Goal: Information Seeking & Learning: Understand process/instructions

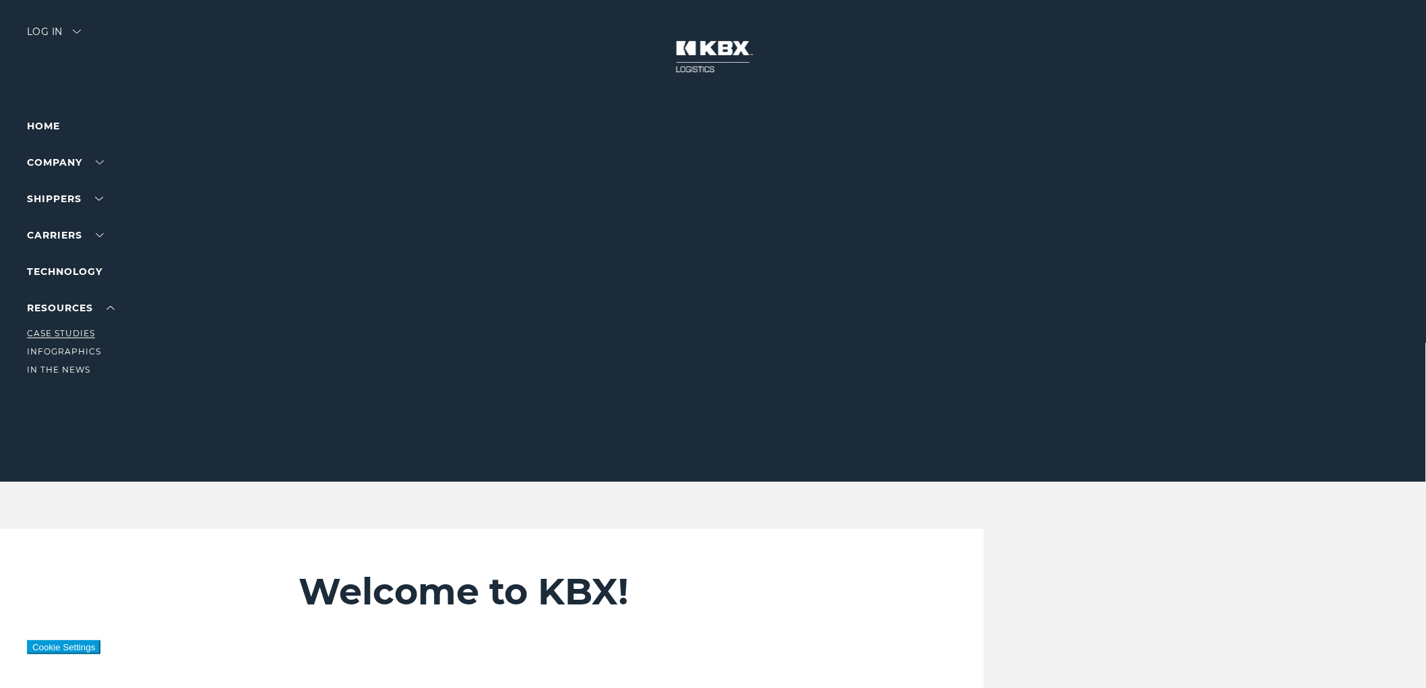
click at [71, 332] on link "Case Studies" at bounding box center [61, 333] width 68 height 10
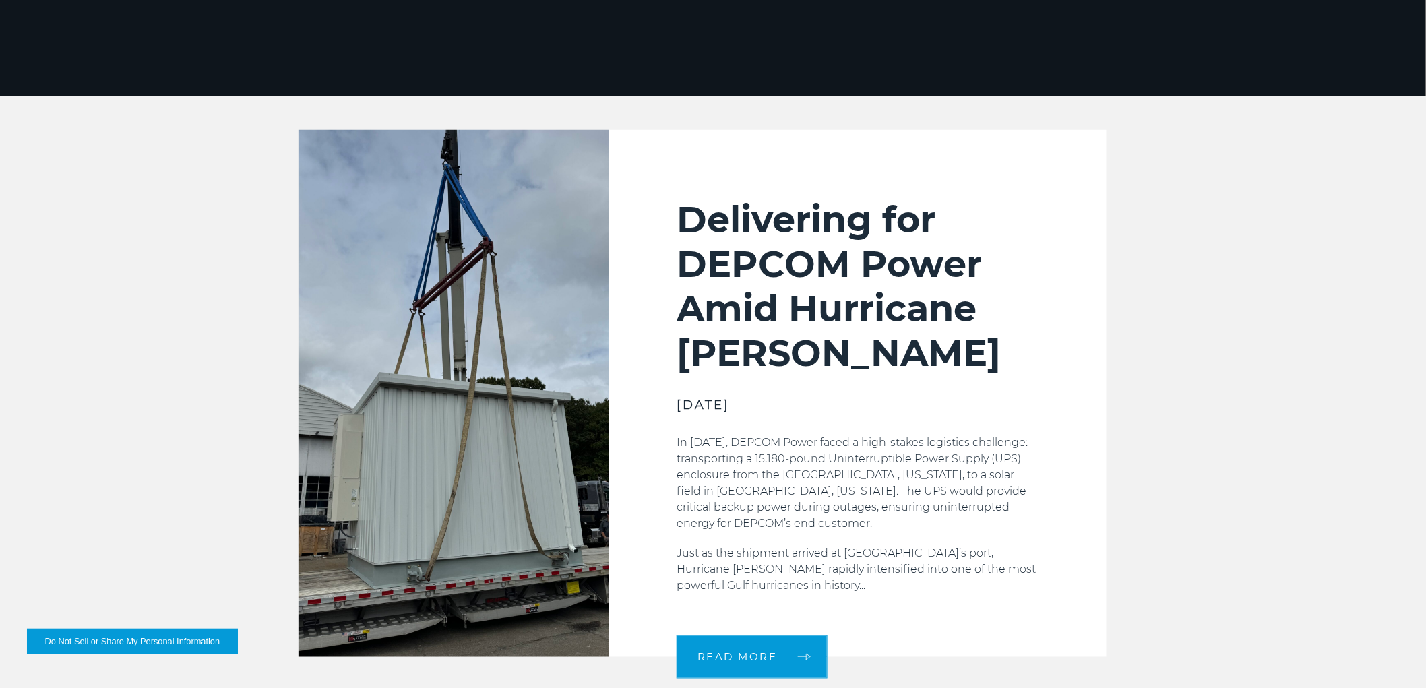
scroll to position [674, 0]
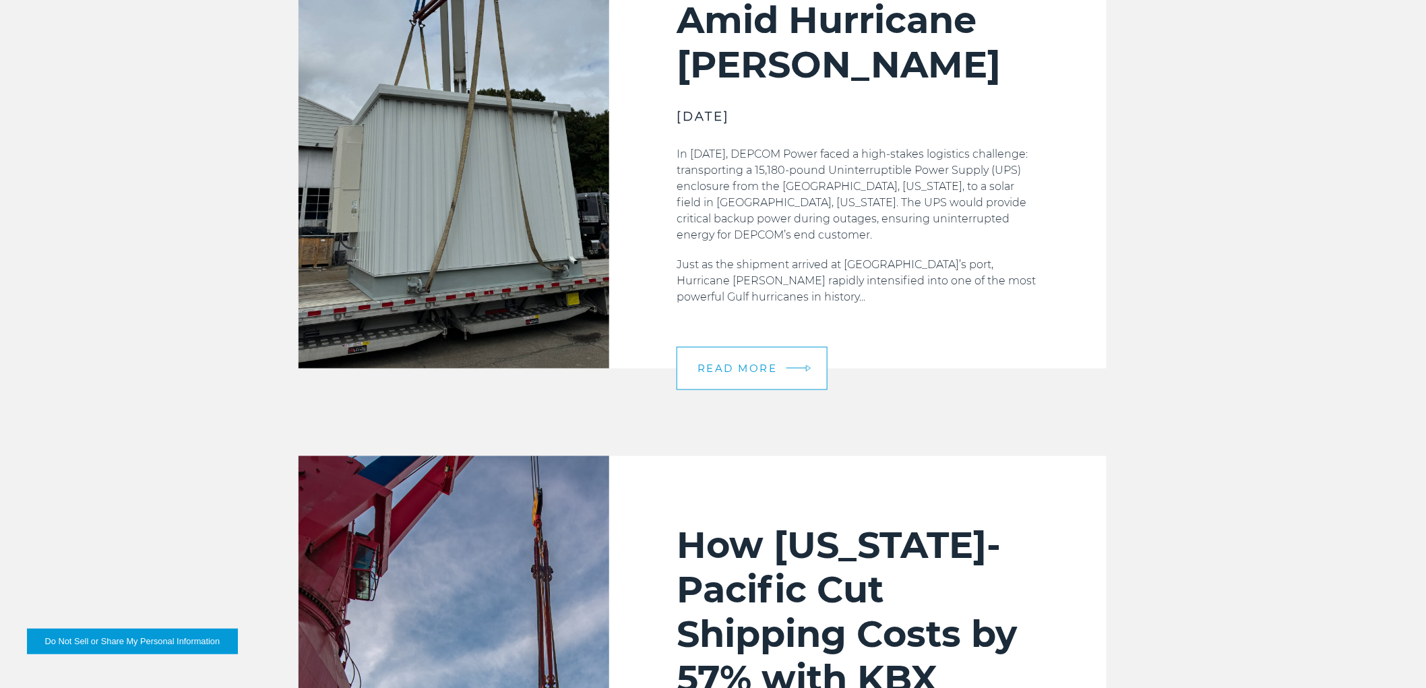
click at [786, 362] on link "READ MORE" at bounding box center [751, 368] width 151 height 43
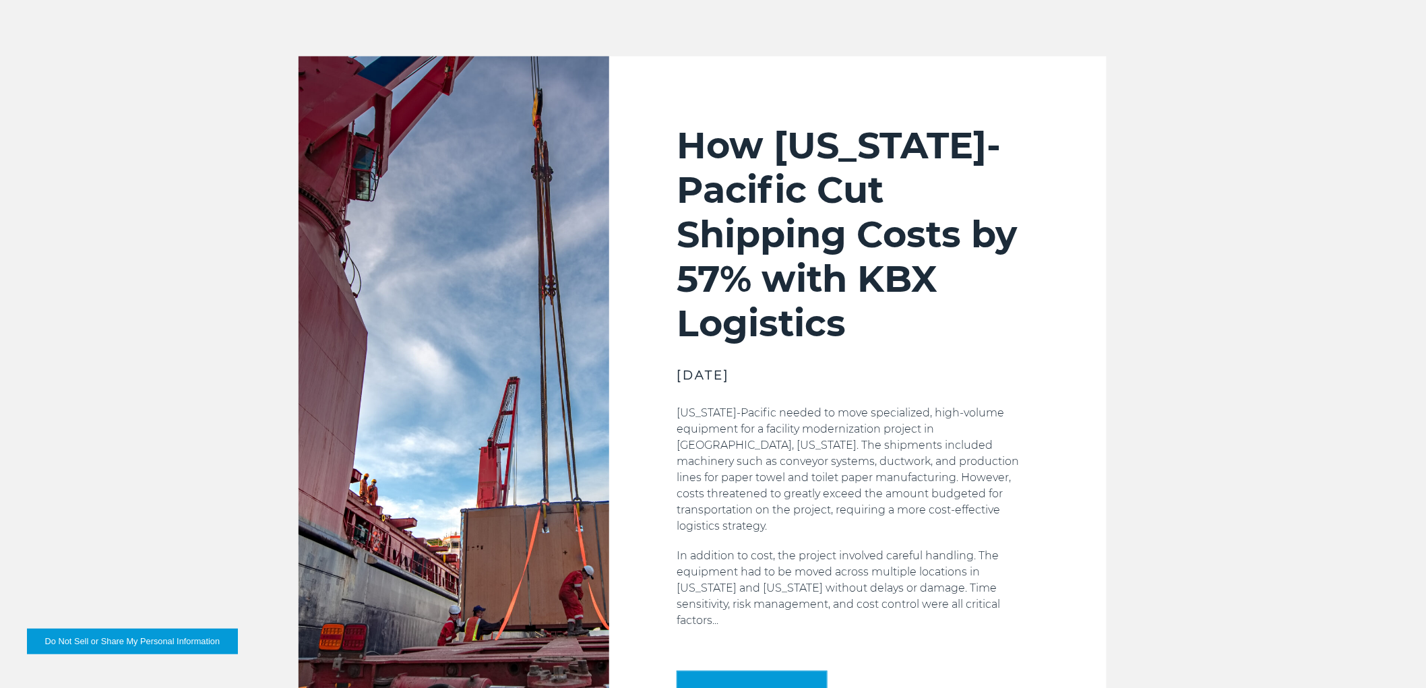
scroll to position [1123, 0]
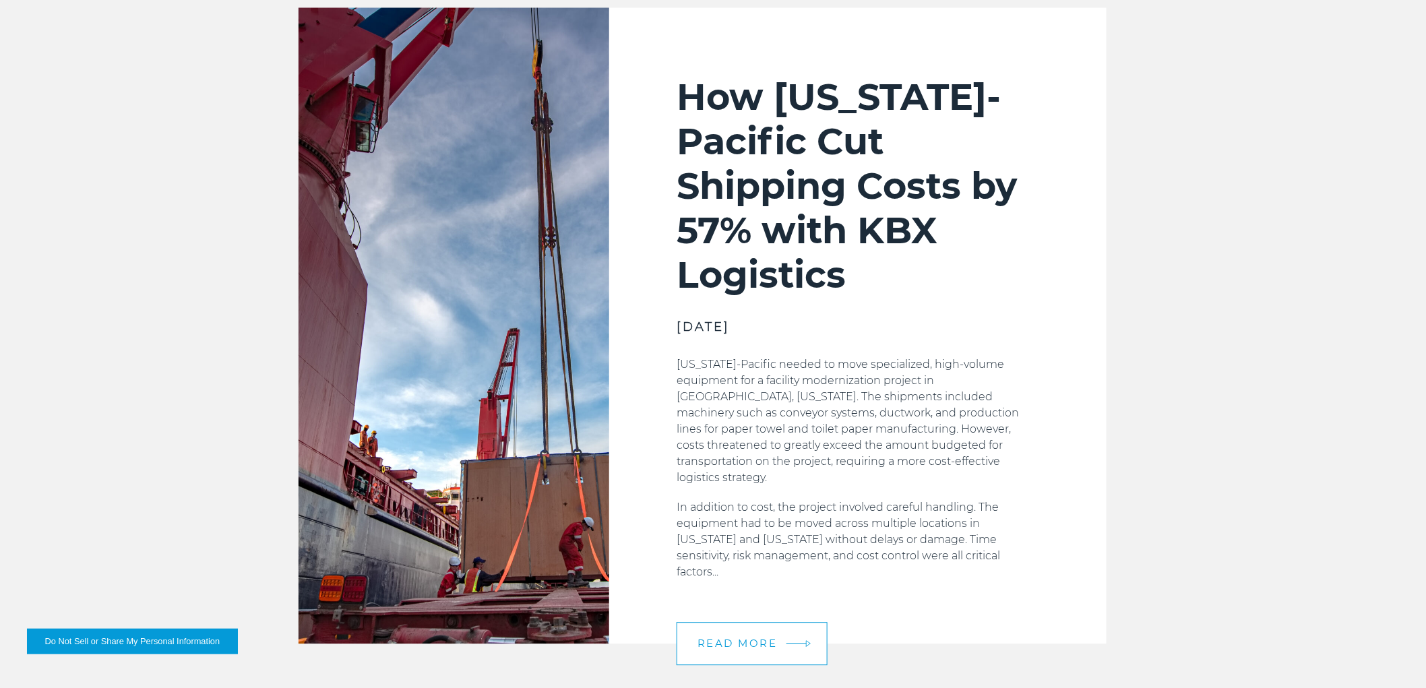
drag, startPoint x: 779, startPoint y: 604, endPoint x: 795, endPoint y: 596, distance: 17.8
click at [780, 622] on link "READ MORE" at bounding box center [751, 643] width 151 height 43
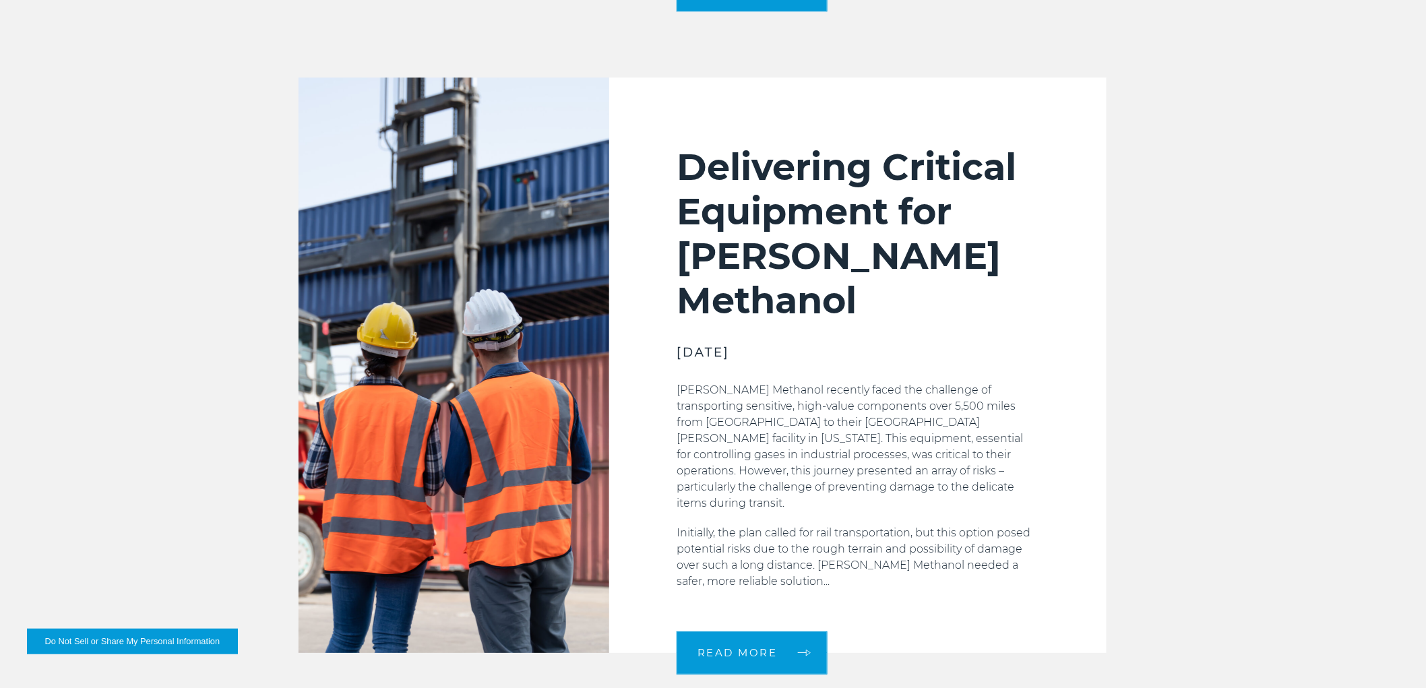
scroll to position [1796, 0]
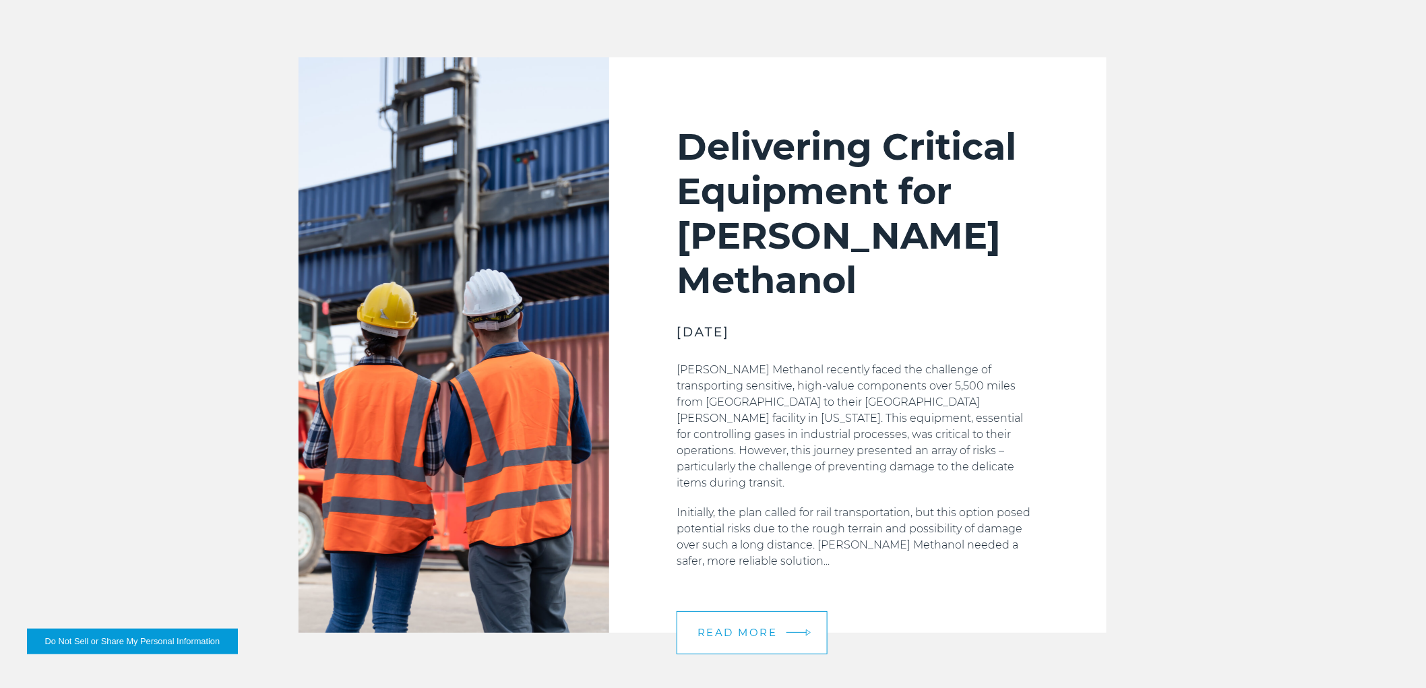
click at [766, 627] on span "READ MORE" at bounding box center [737, 632] width 80 height 10
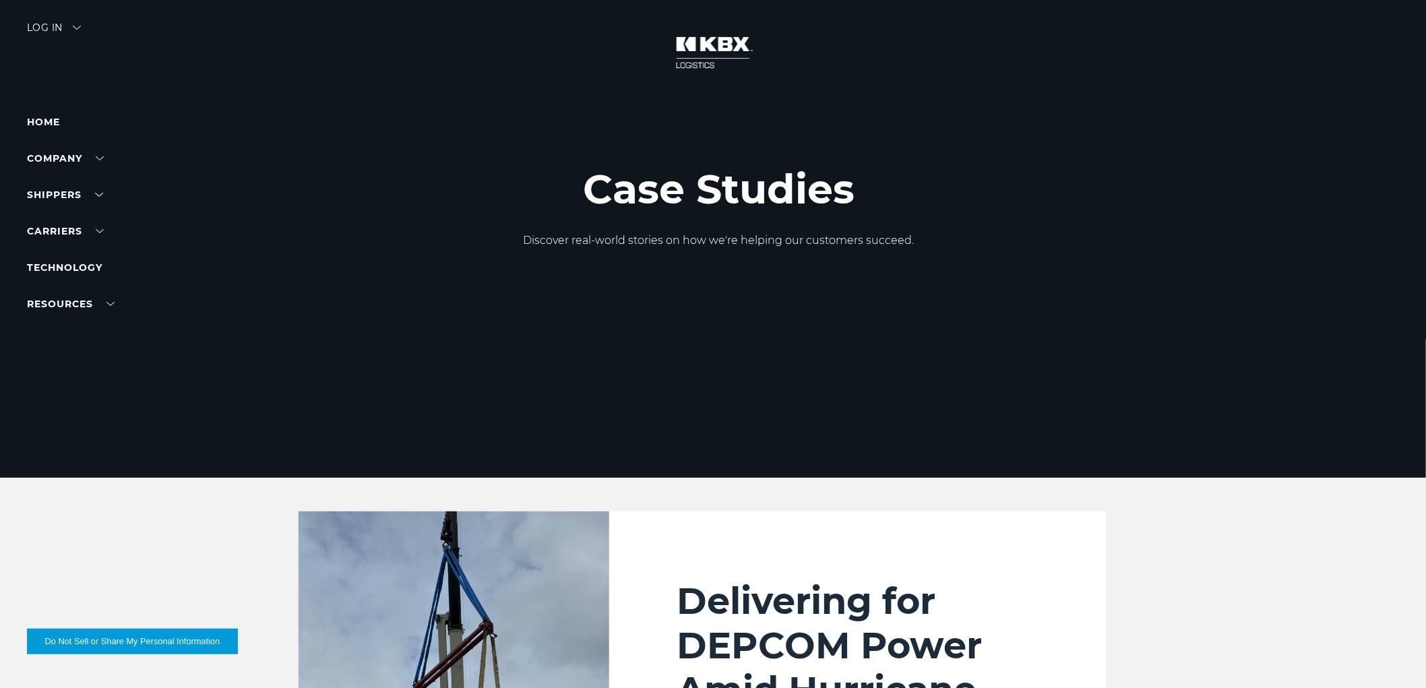
scroll to position [0, 0]
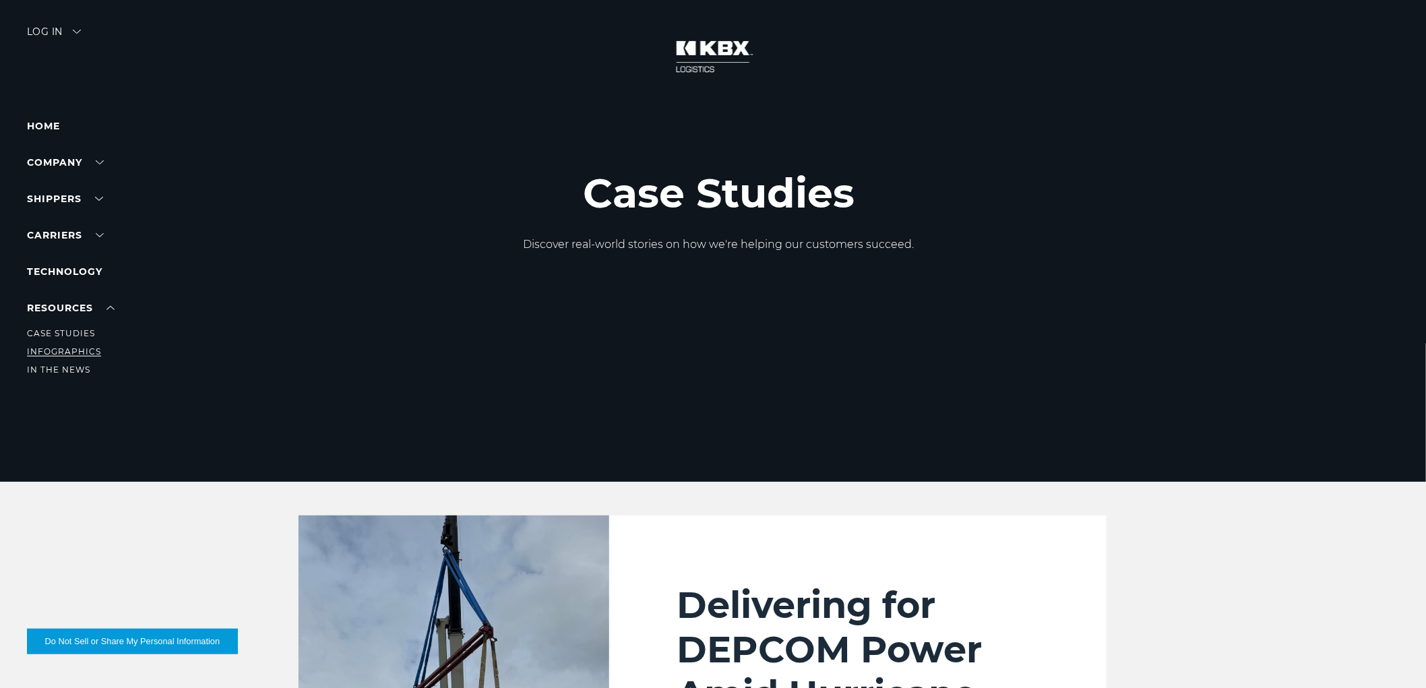
click at [54, 351] on link "Infographics" at bounding box center [64, 351] width 74 height 10
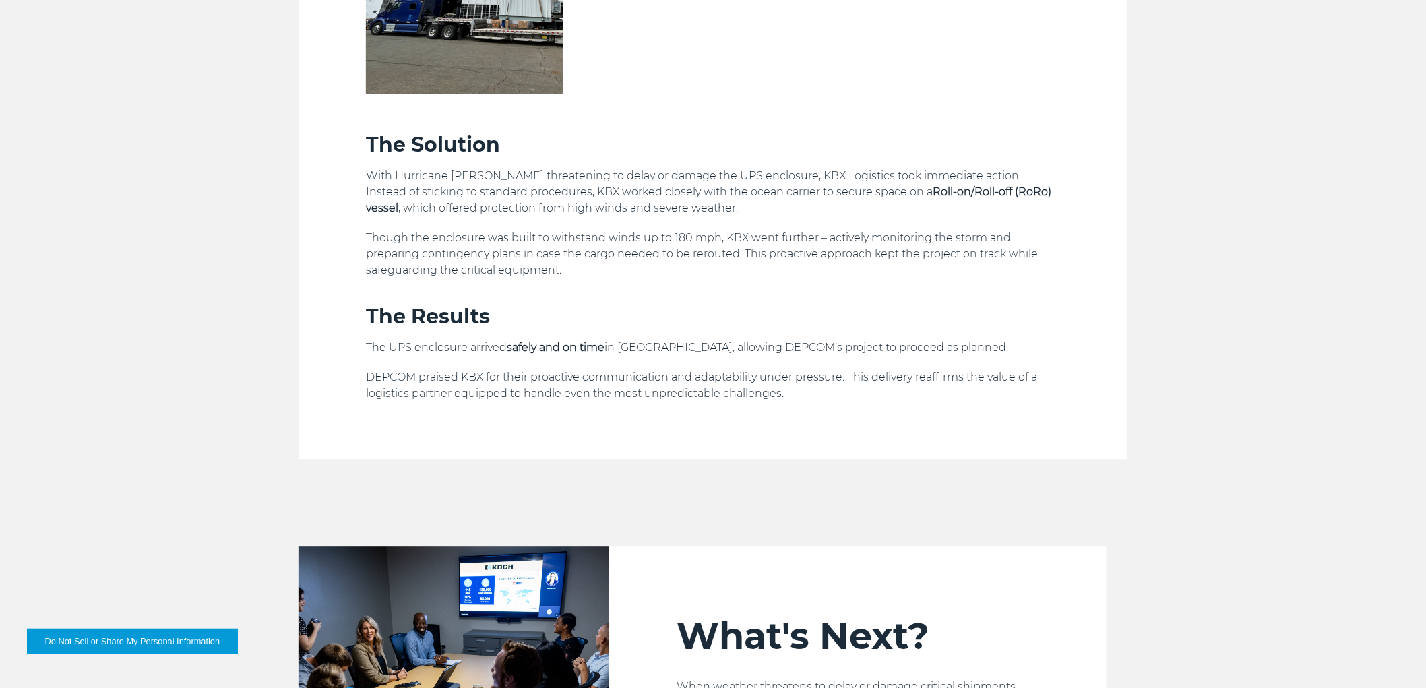
scroll to position [1197, 0]
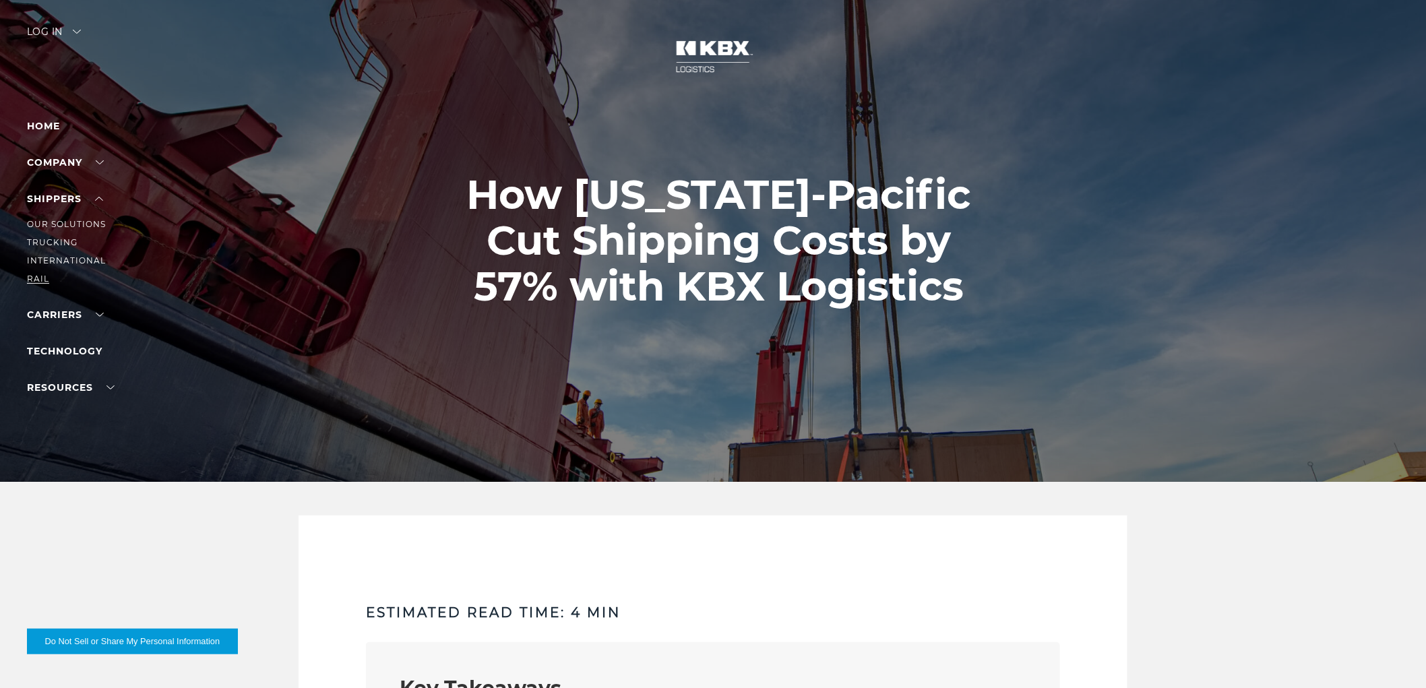
click at [38, 278] on link "RAIL" at bounding box center [38, 279] width 22 height 10
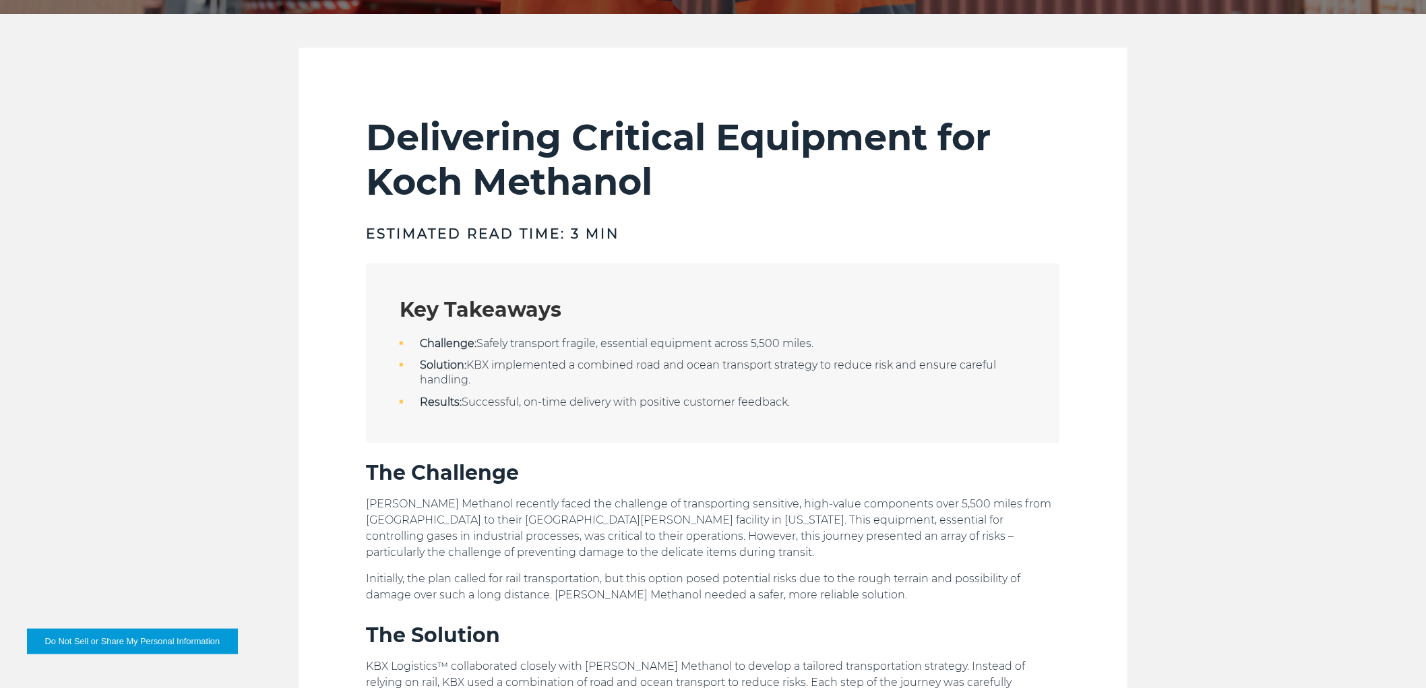
scroll to position [466, 0]
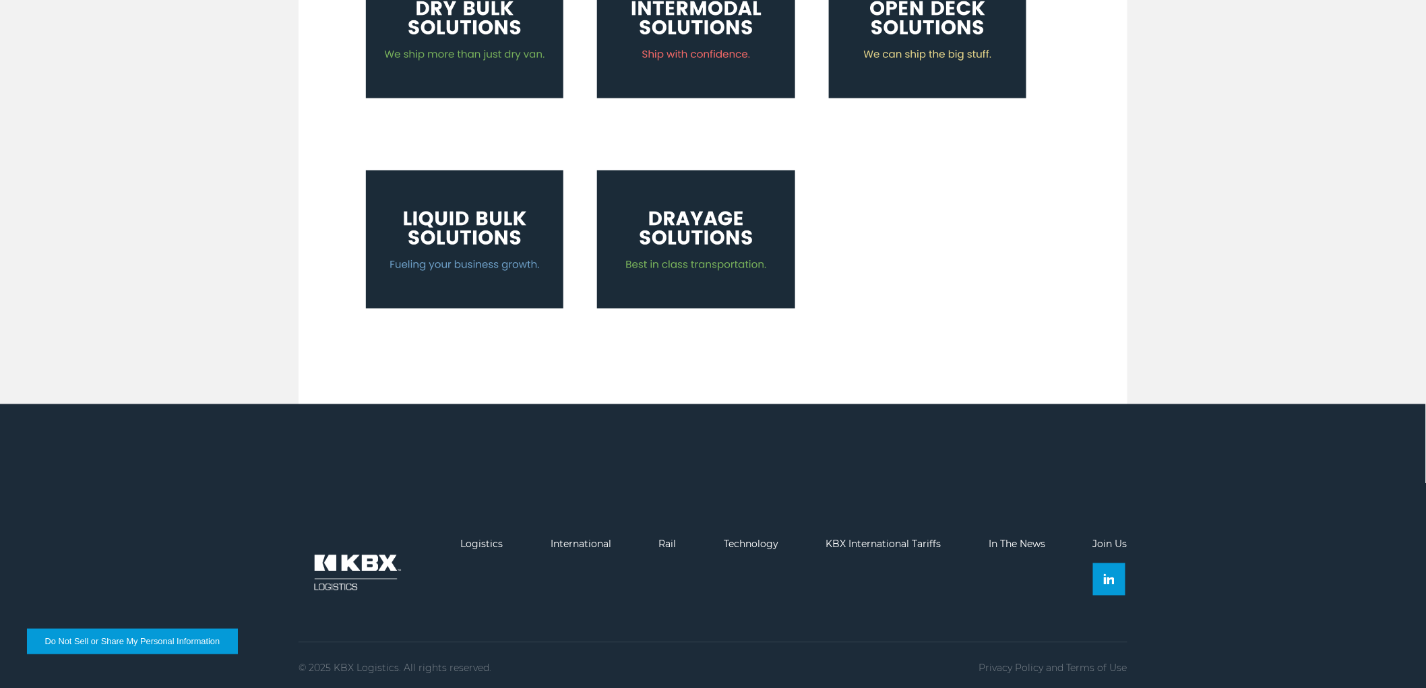
scroll to position [723, 0]
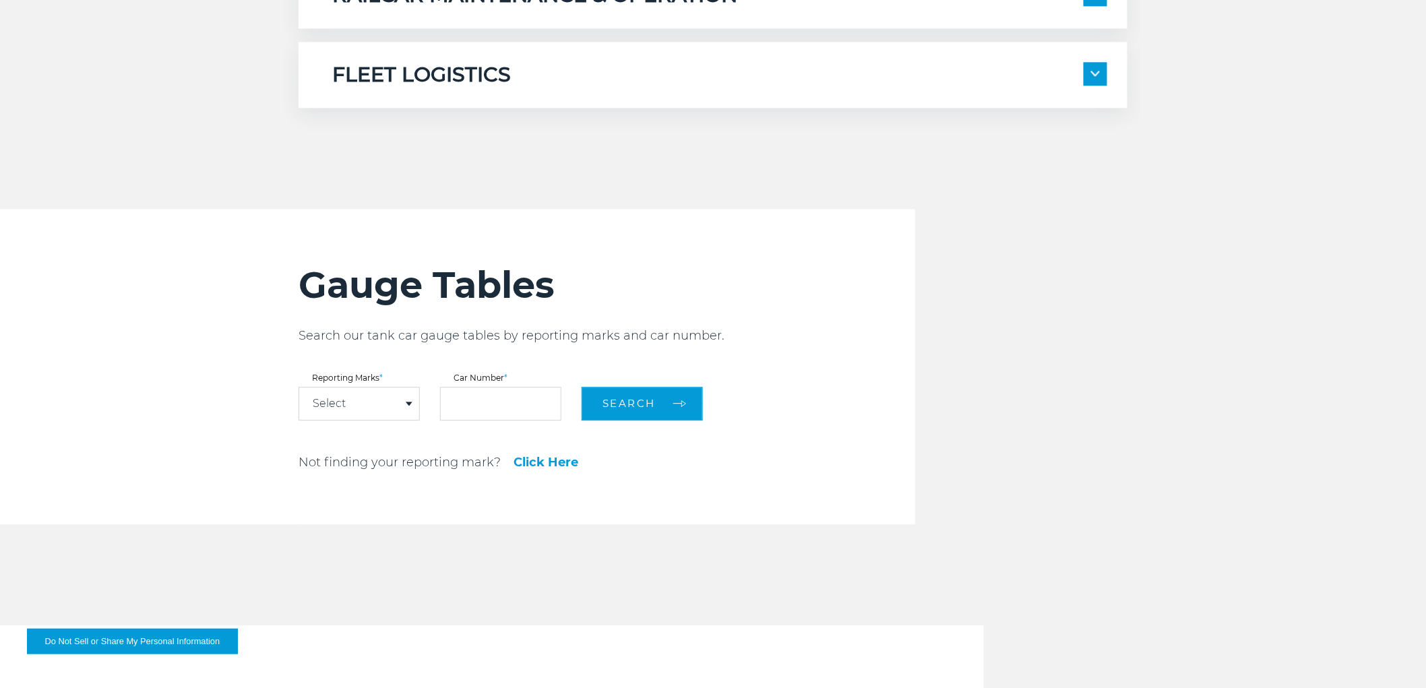
scroll to position [1422, 0]
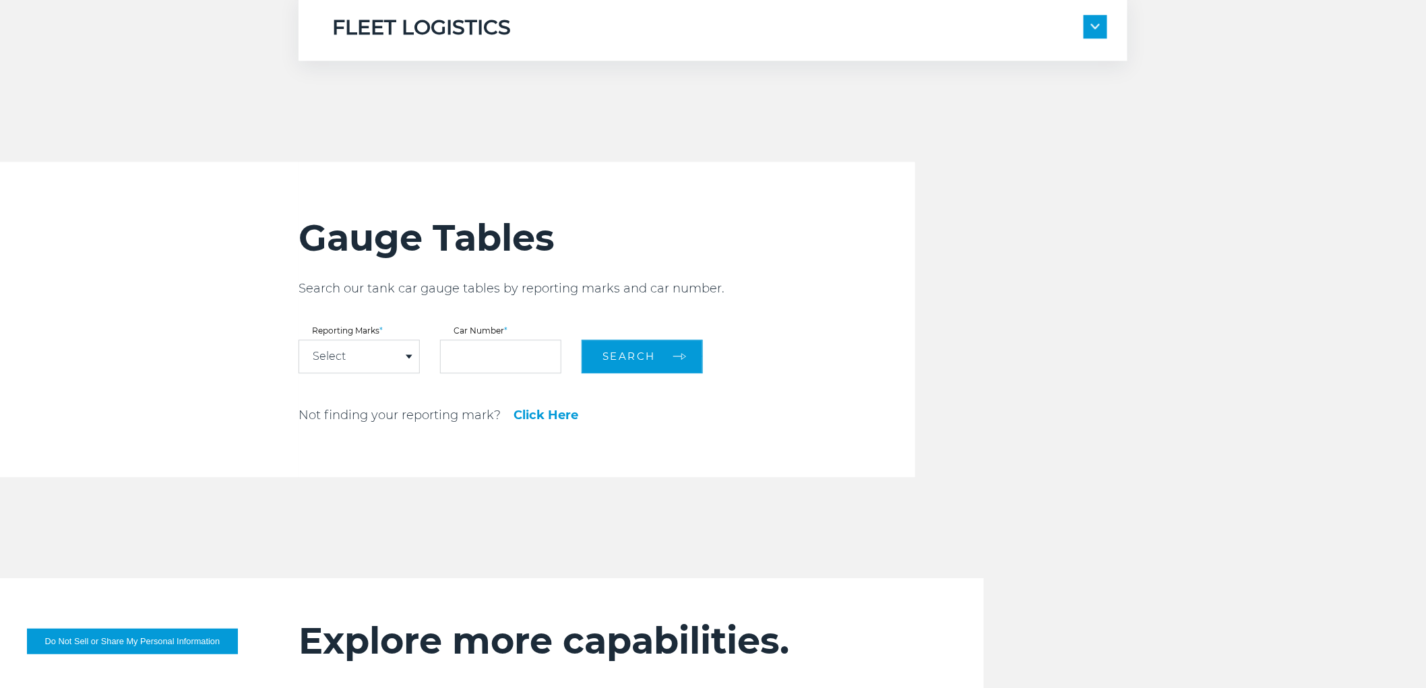
click at [533, 413] on link "Click Here" at bounding box center [545, 415] width 65 height 12
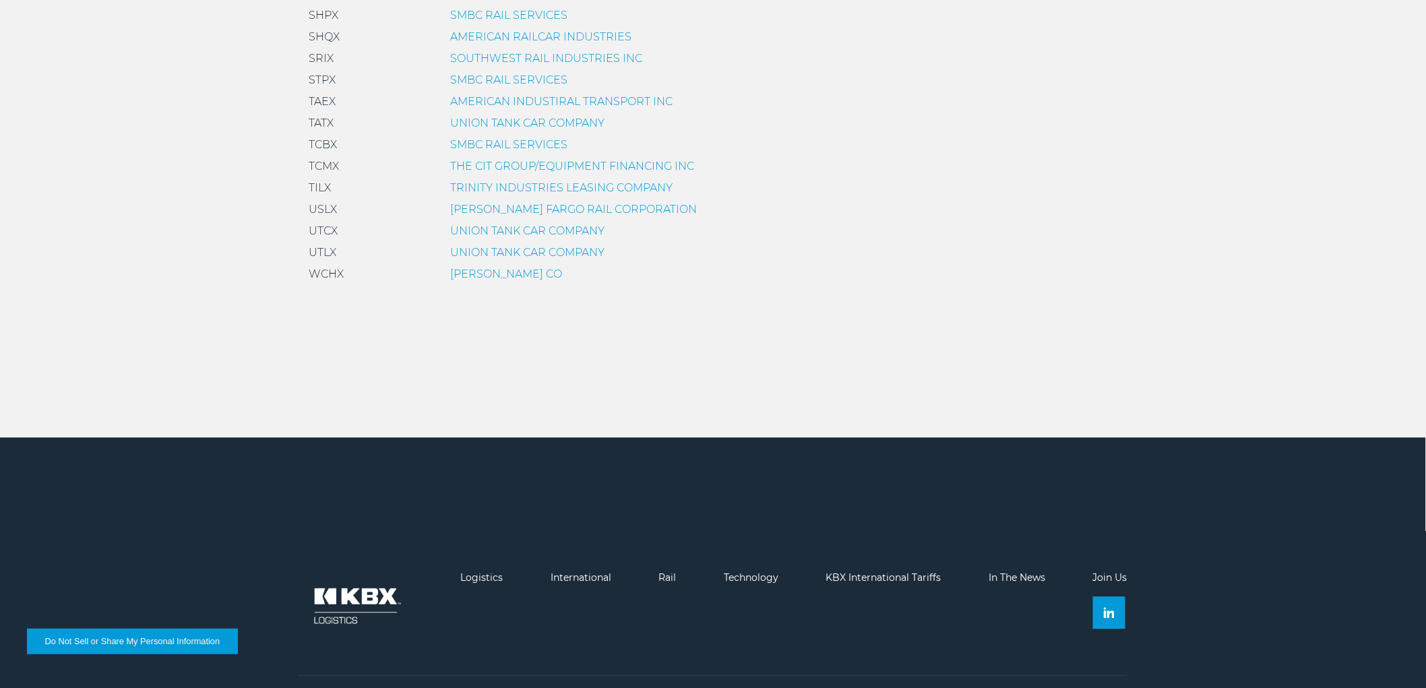
scroll to position [1221, 0]
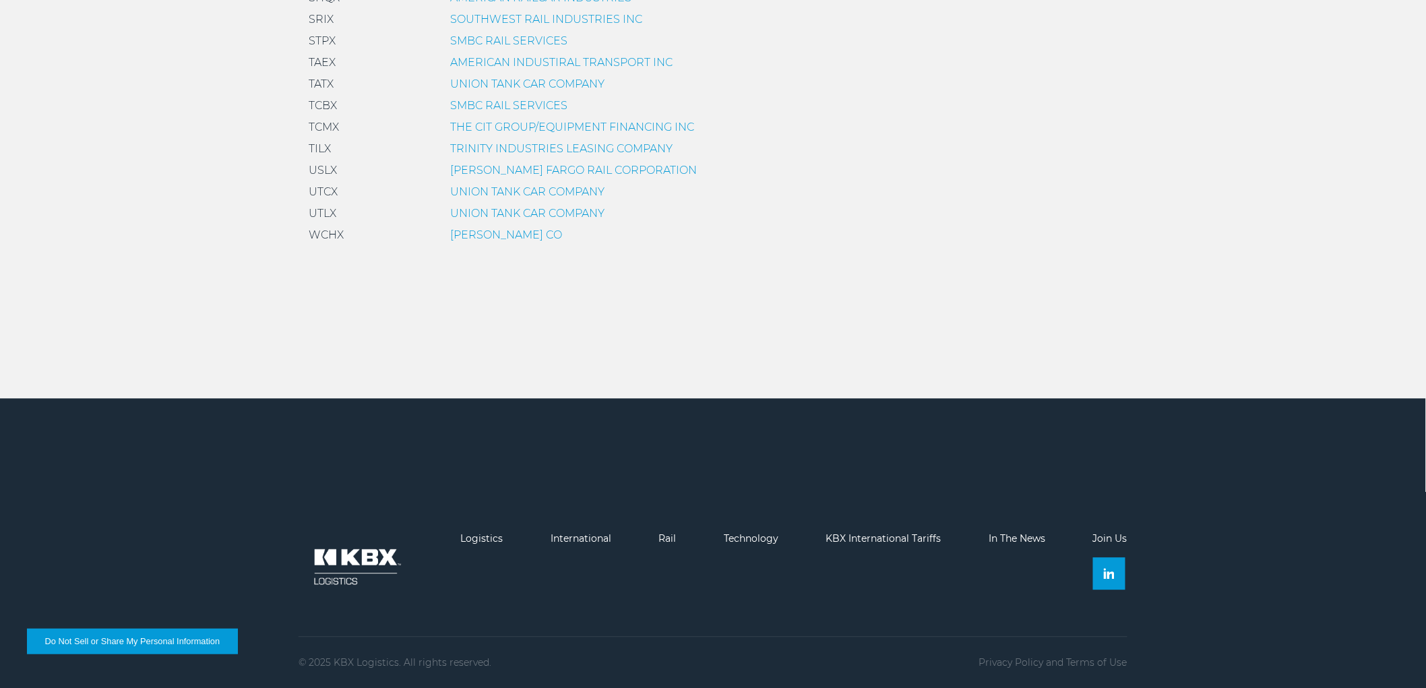
click at [479, 141] on div "TRINITY INDUSTRIES LEASING COMPANY" at bounding box center [561, 149] width 222 height 16
click at [477, 147] on link "TRINITY INDUSTRIES LEASING COMPANY" at bounding box center [561, 148] width 222 height 13
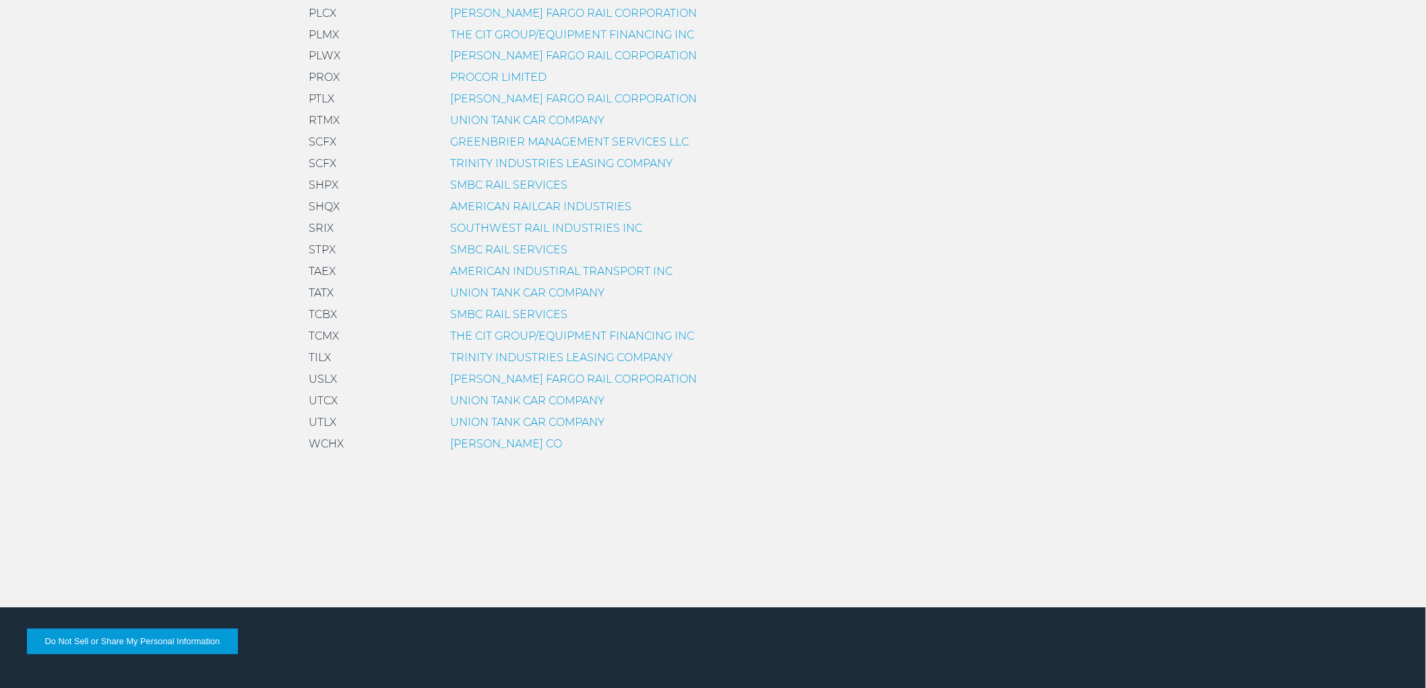
scroll to position [771, 0]
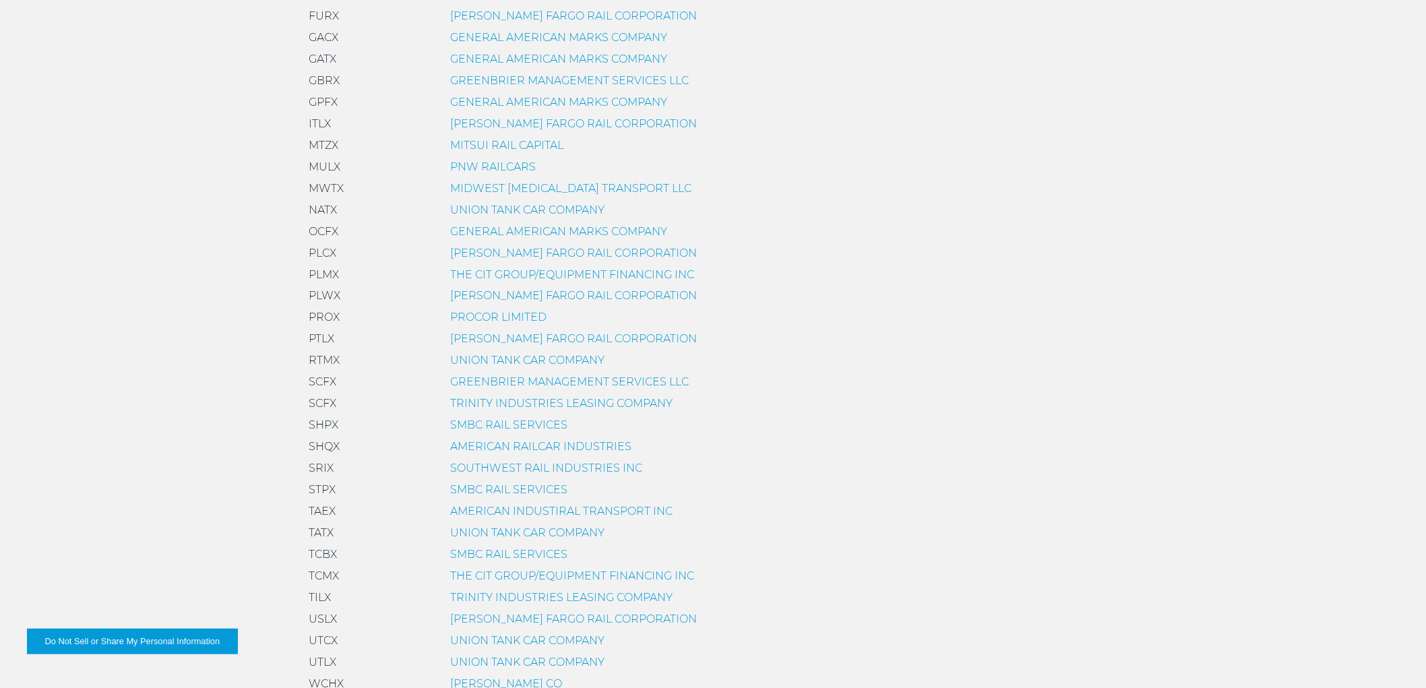
click at [509, 166] on link "PNW RAILCARS" at bounding box center [493, 166] width 86 height 13
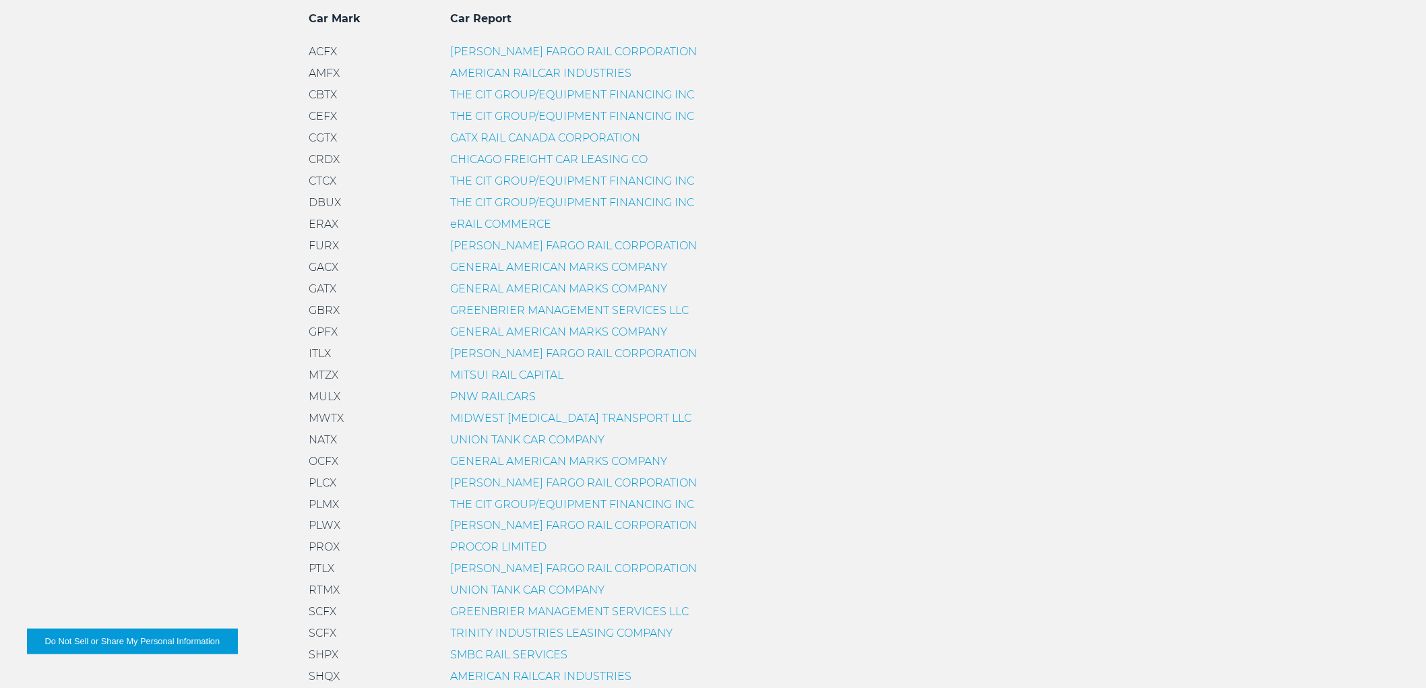
scroll to position [472, 0]
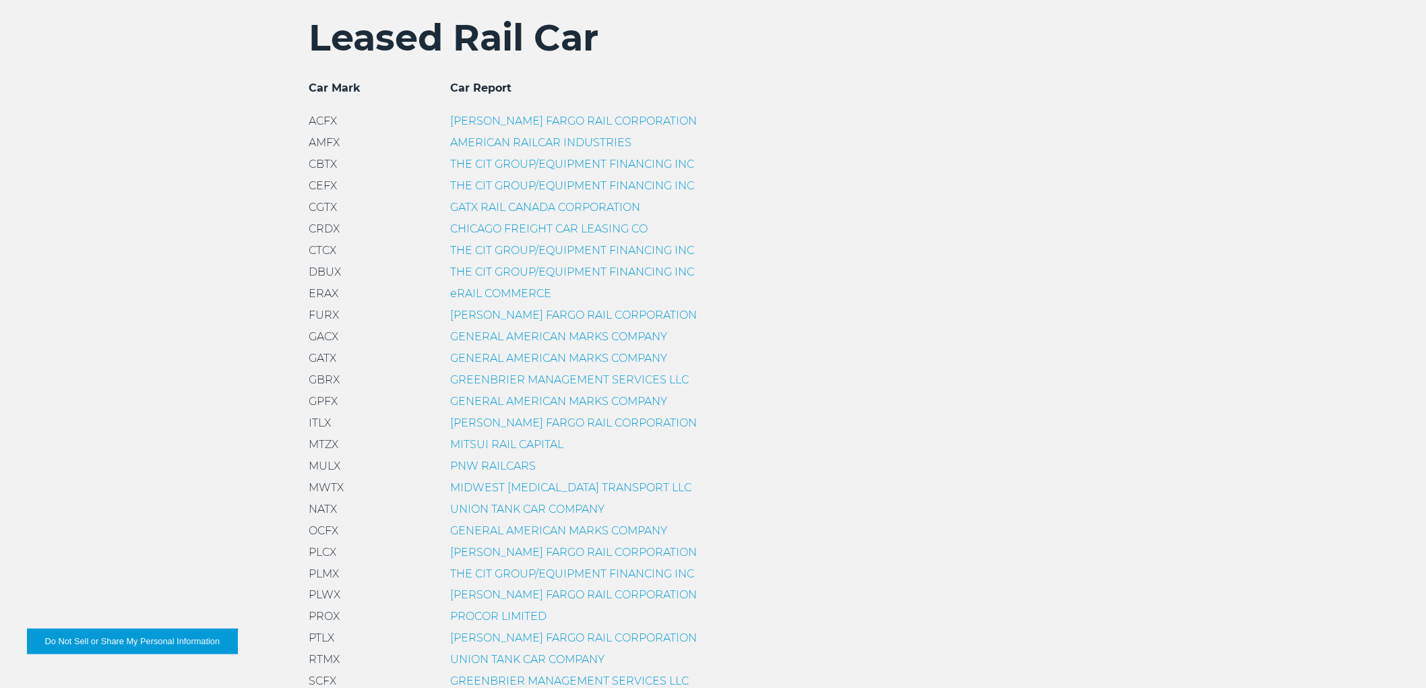
click at [548, 172] on div "THE CIT GROUP/EQUIPMENT FINANCING INC" at bounding box center [572, 164] width 244 height 16
click at [635, 164] on link "THE CIT GROUP/EQUIPMENT FINANCING INC" at bounding box center [572, 164] width 244 height 13
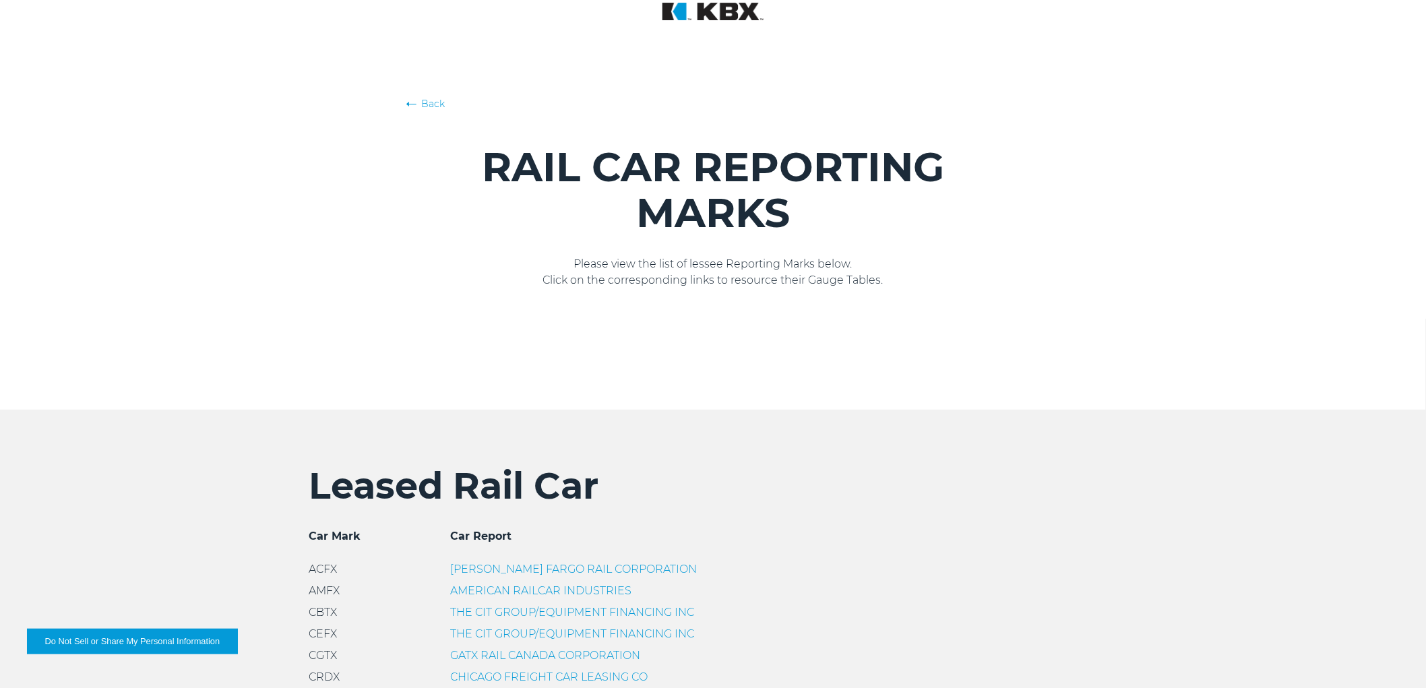
scroll to position [0, 0]
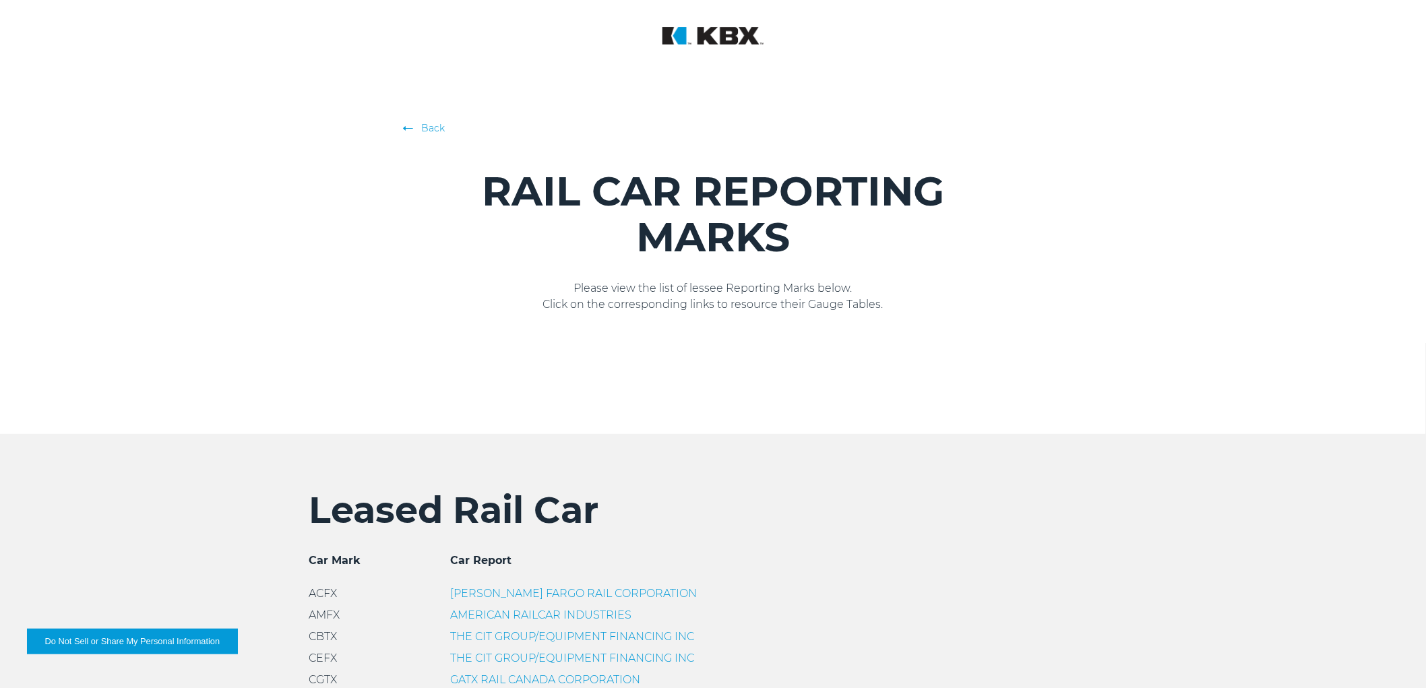
click at [435, 122] on link "Back" at bounding box center [712, 127] width 613 height 13
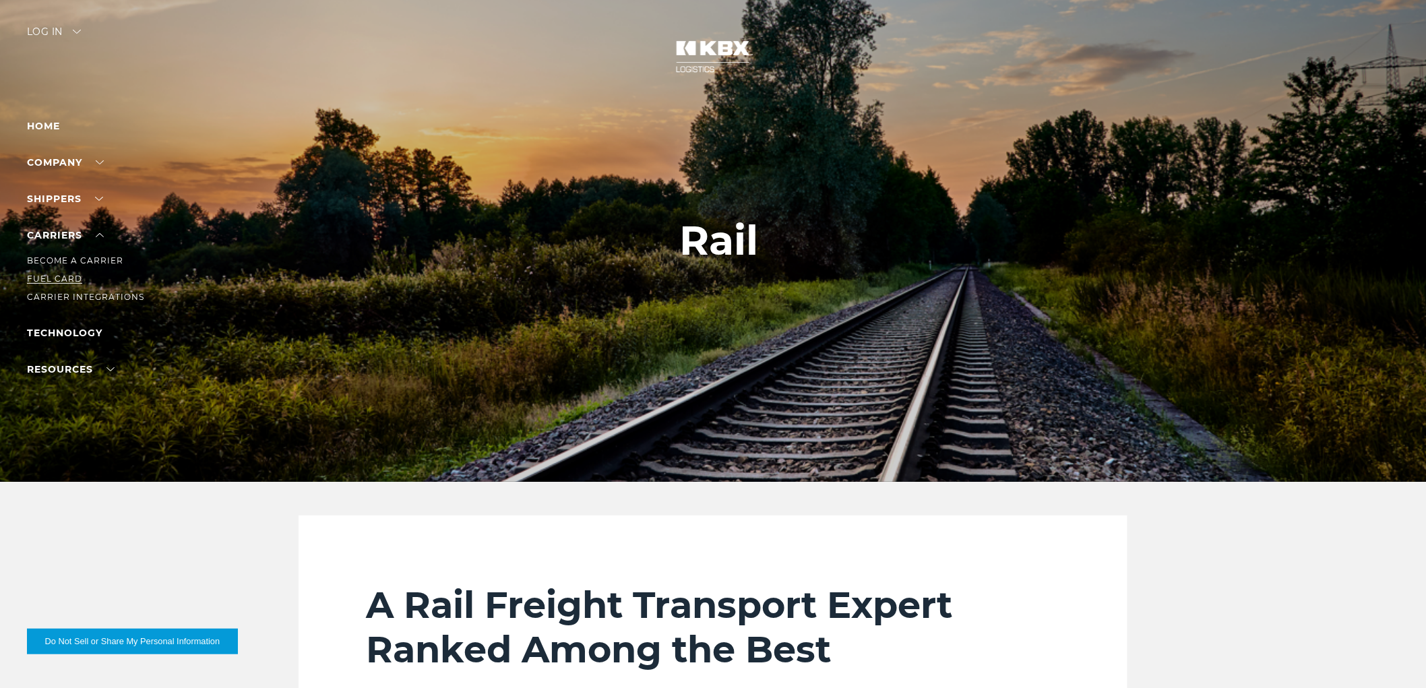
click at [52, 281] on link "Fuel Card" at bounding box center [54, 279] width 55 height 10
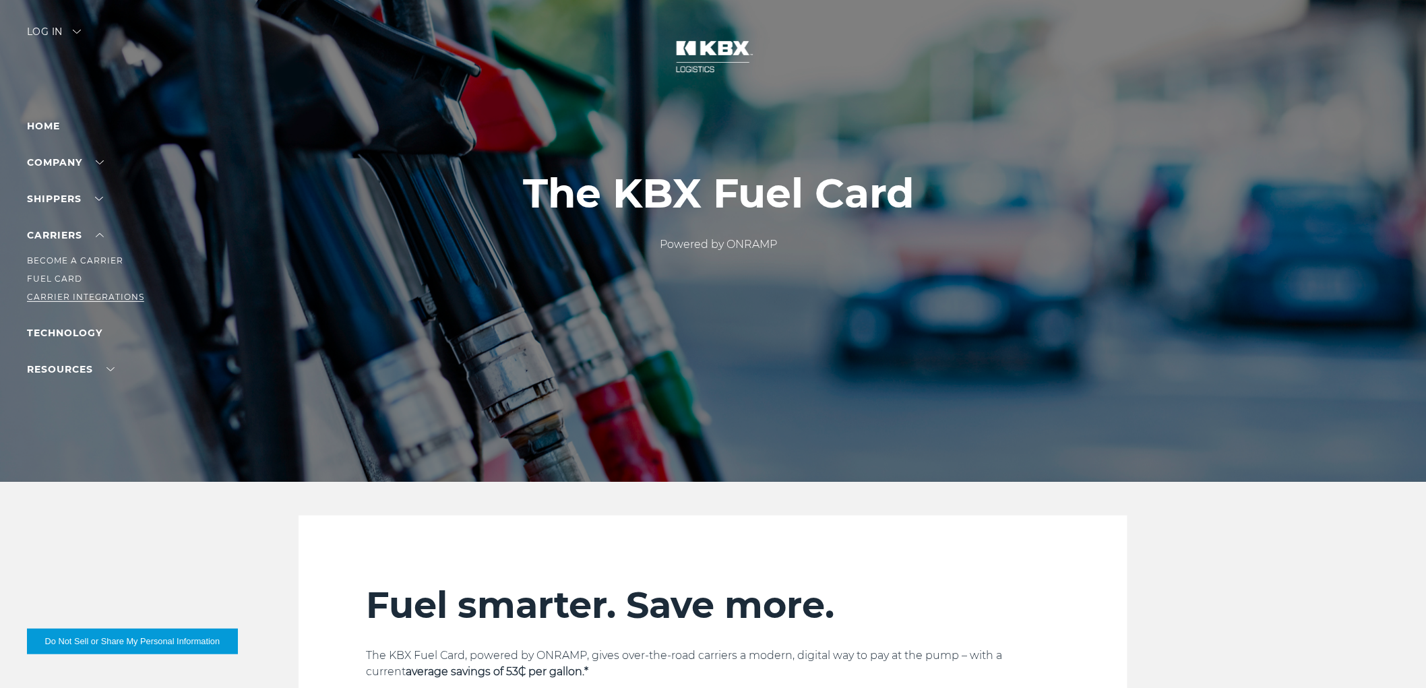
click at [64, 293] on link "Carrier Integrations" at bounding box center [85, 297] width 117 height 10
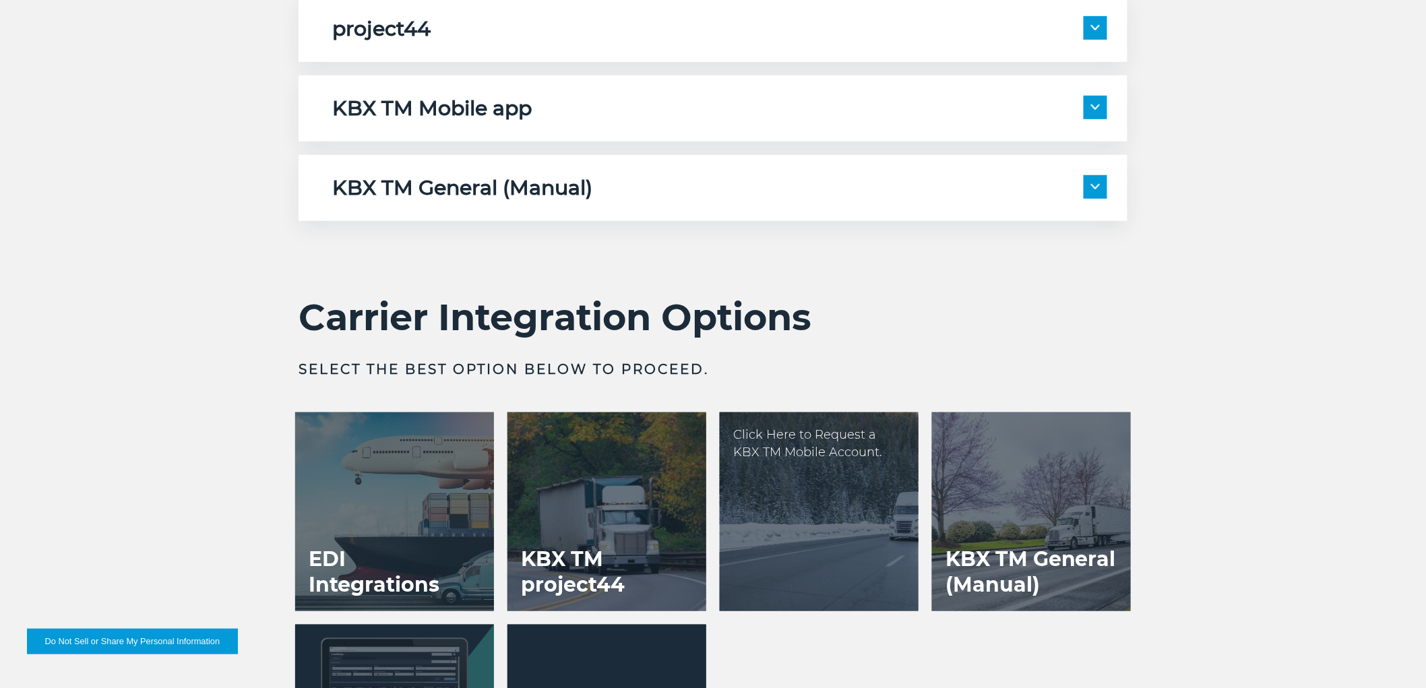
scroll to position [2845, 0]
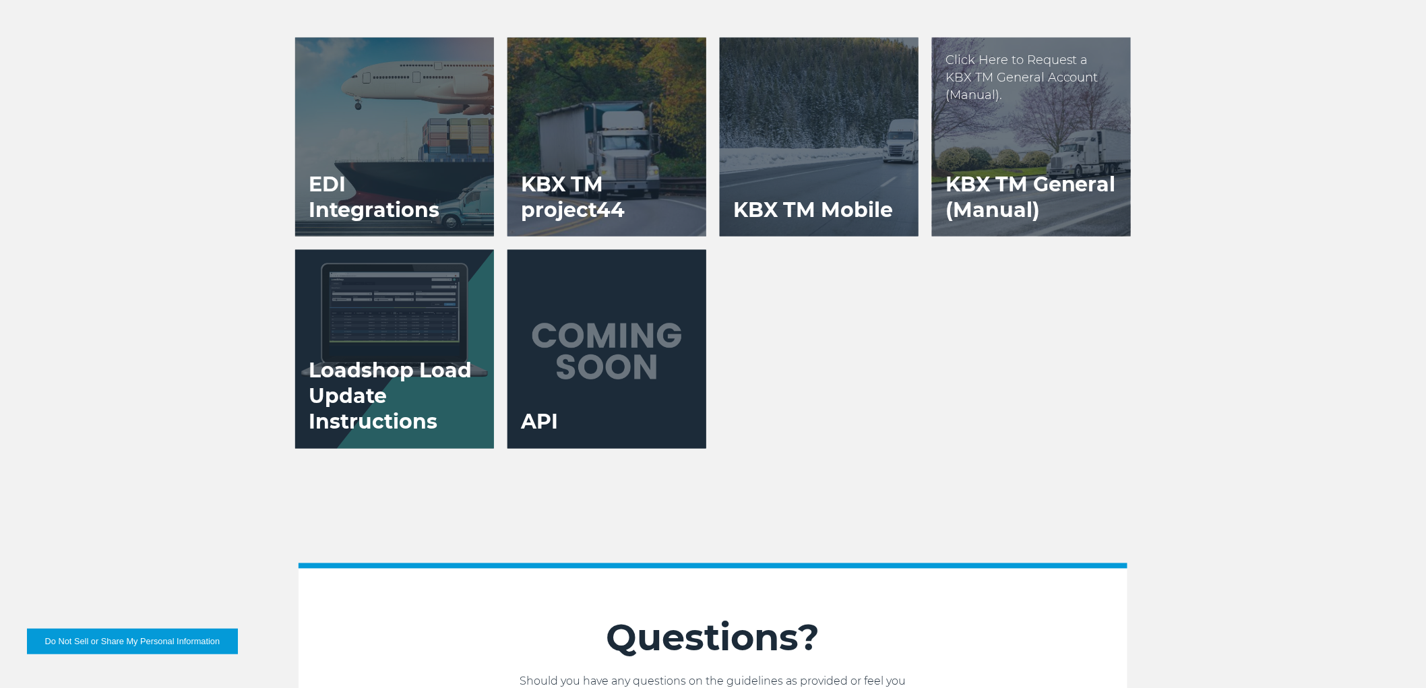
click at [1018, 145] on div at bounding box center [1031, 137] width 199 height 199
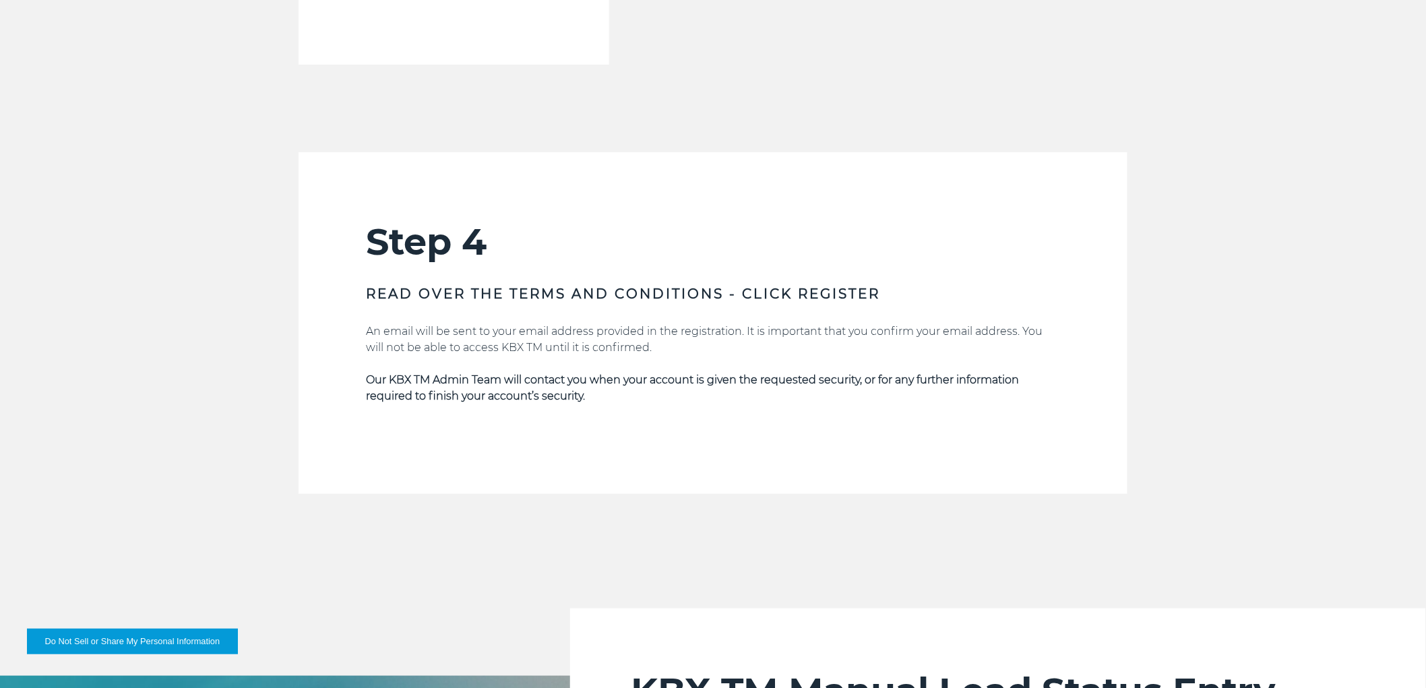
scroll to position [2770, 0]
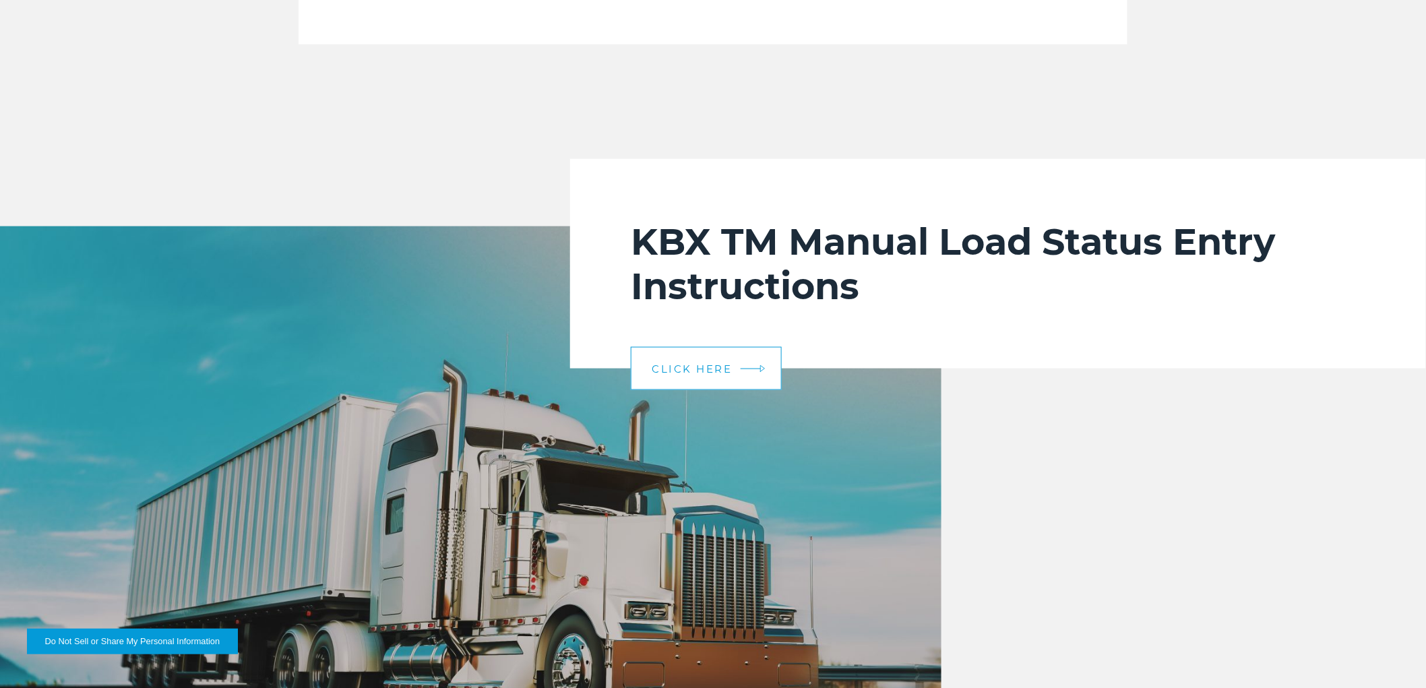
click at [695, 375] on link "CLICK HERE" at bounding box center [706, 368] width 151 height 43
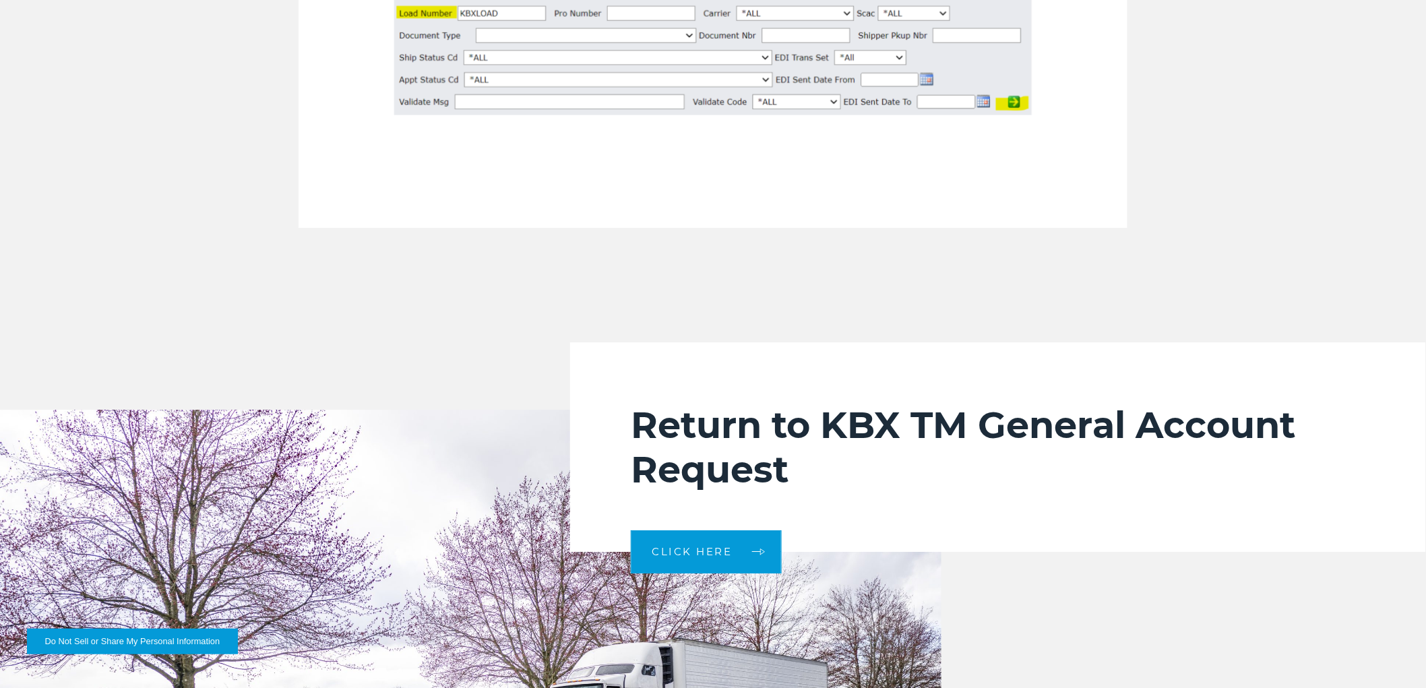
scroll to position [4192, 0]
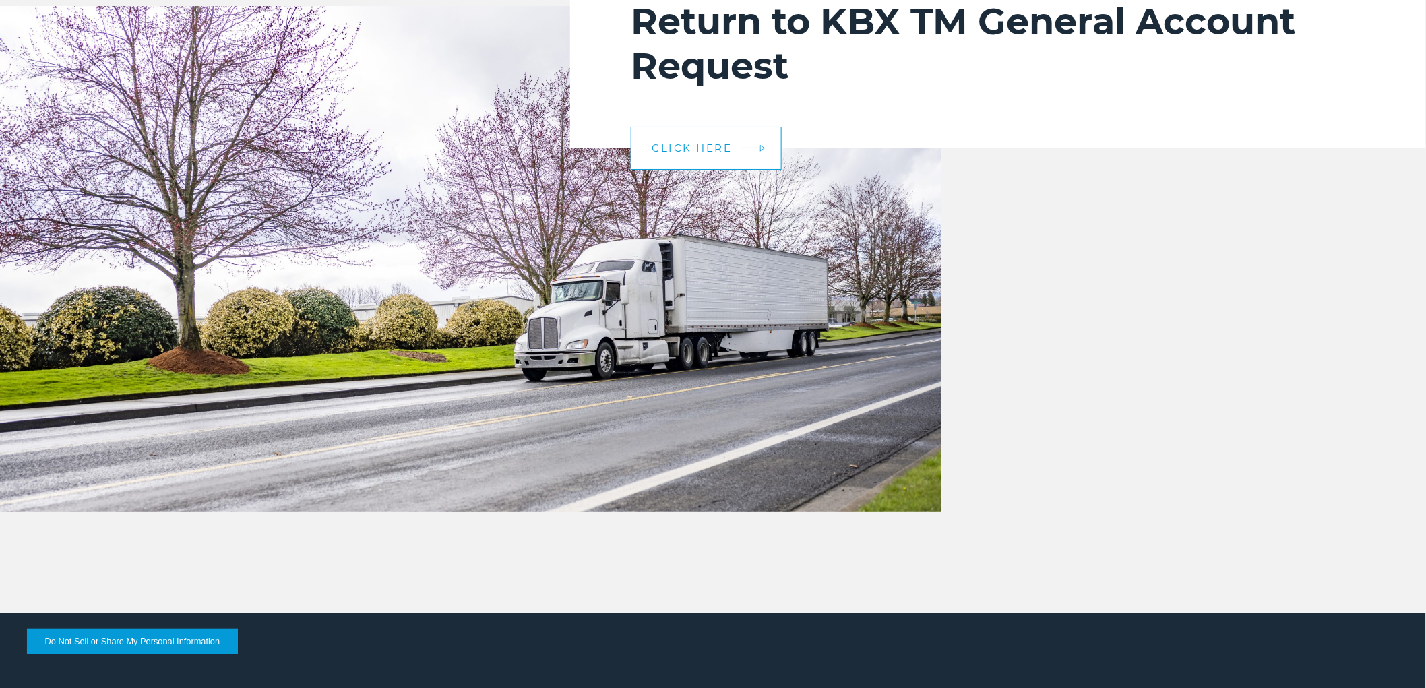
click at [691, 143] on span "CLICK HERE" at bounding box center [692, 148] width 80 height 10
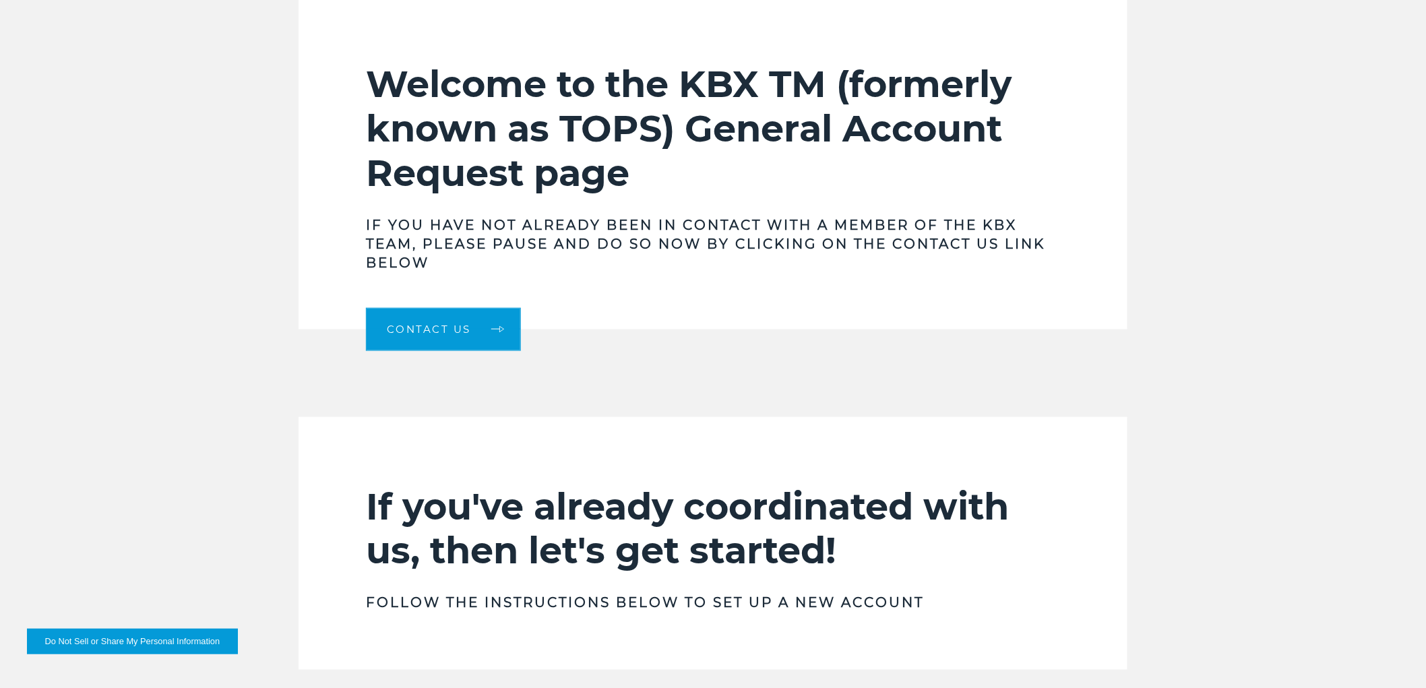
scroll to position [895, 0]
